Goal: Book appointment/travel/reservation

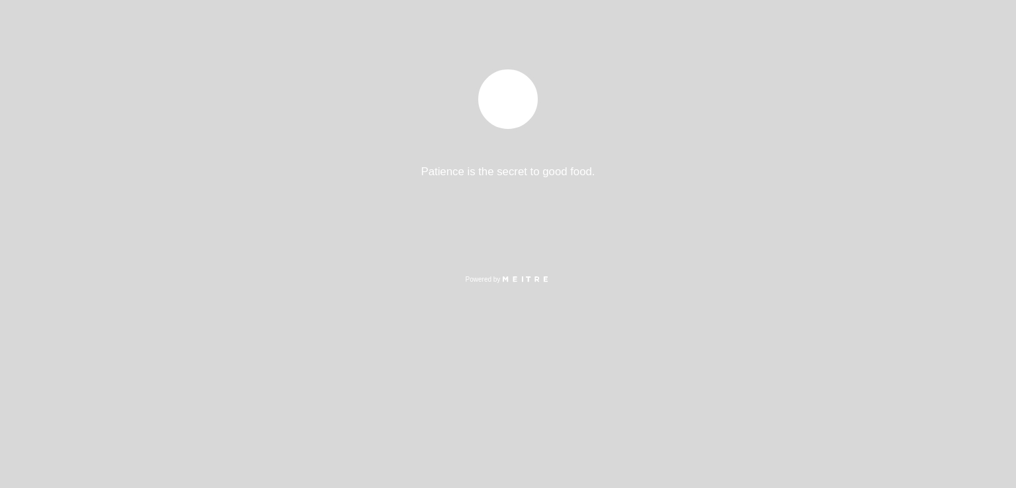
select select "es"
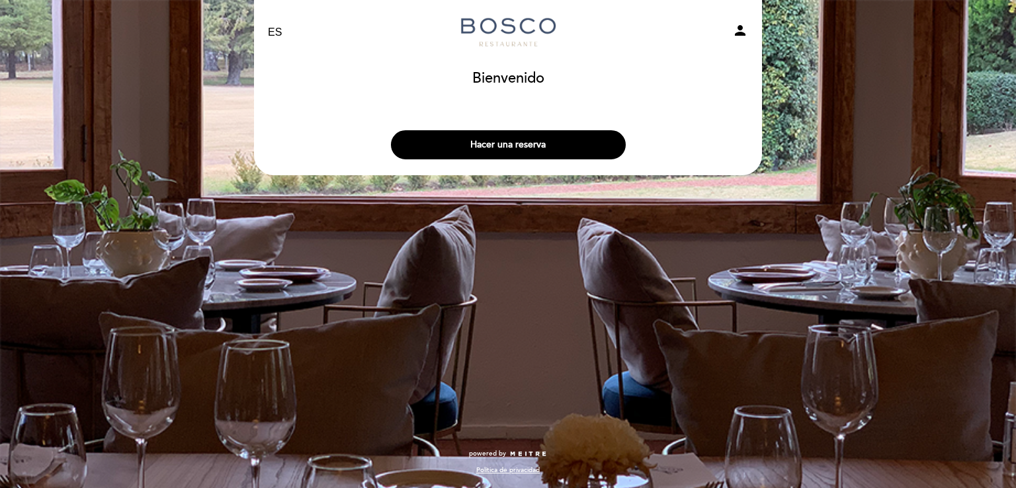
click at [707, 345] on div "EN ES PT [PERSON_NAME] person [GEOGRAPHIC_DATA] [GEOGRAPHIC_DATA], Cambiar usua…" at bounding box center [508, 244] width 1016 height 488
click at [519, 144] on button "Hacer una reserva" at bounding box center [508, 144] width 235 height 29
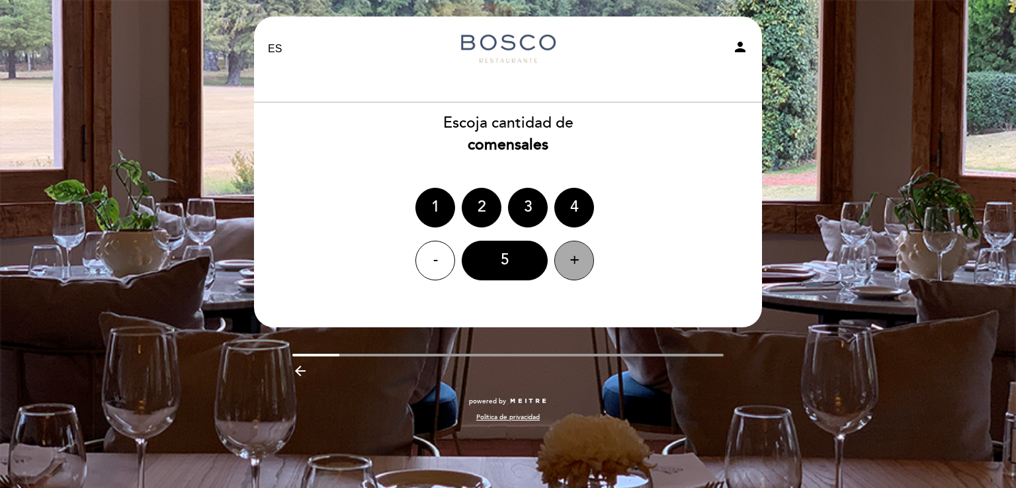
click at [578, 262] on div "+" at bounding box center [574, 261] width 40 height 40
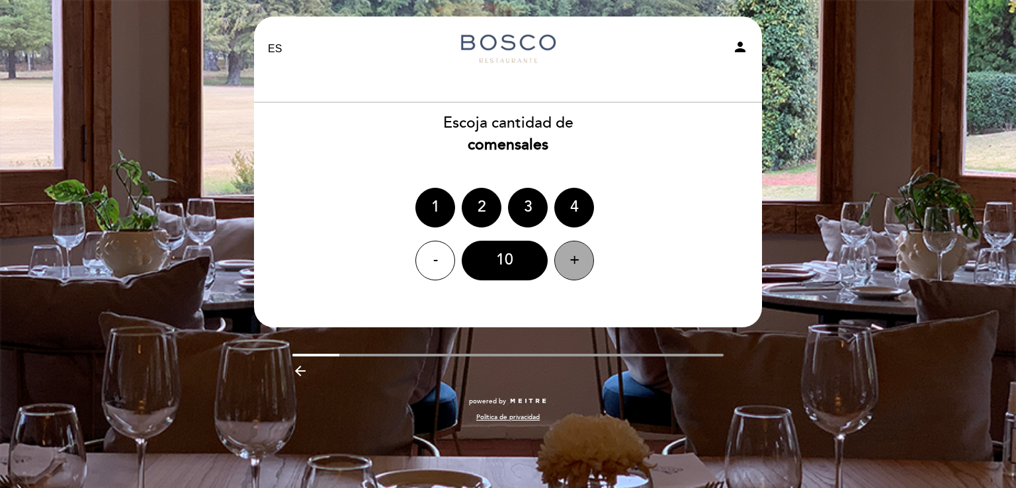
click at [578, 262] on div "+" at bounding box center [574, 261] width 40 height 40
click at [519, 265] on div "11" at bounding box center [505, 261] width 86 height 40
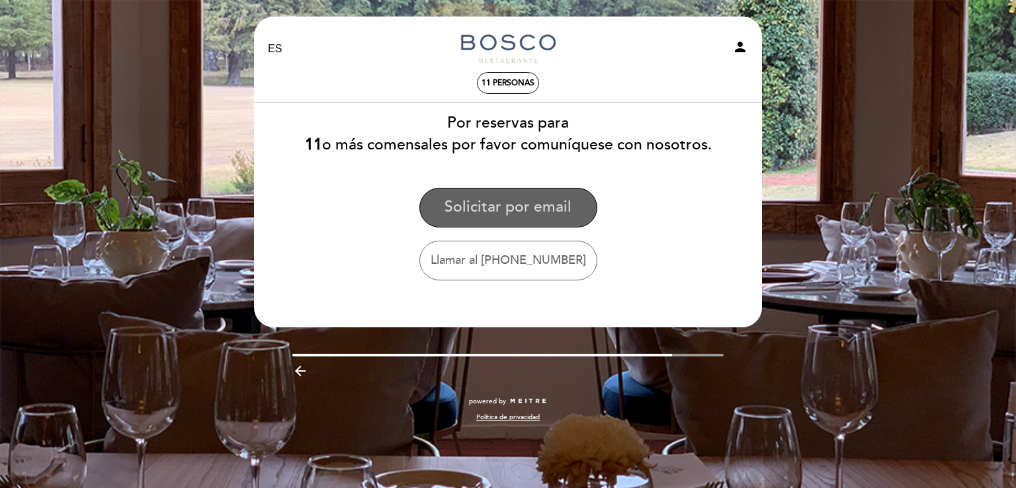
click at [527, 203] on button "Solicitar por email" at bounding box center [508, 208] width 178 height 40
